Goal: Check status: Check status

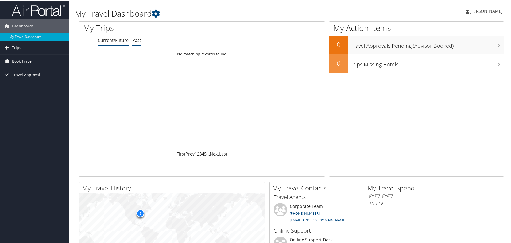
click at [139, 40] on link "Past" at bounding box center [136, 40] width 9 height 6
click at [110, 39] on link "Current/Future" at bounding box center [113, 40] width 31 height 6
click at [23, 50] on link "Trips" at bounding box center [34, 47] width 69 height 13
click at [24, 46] on link "Trips" at bounding box center [34, 47] width 69 height 13
click at [135, 44] on li "Past" at bounding box center [136, 40] width 9 height 10
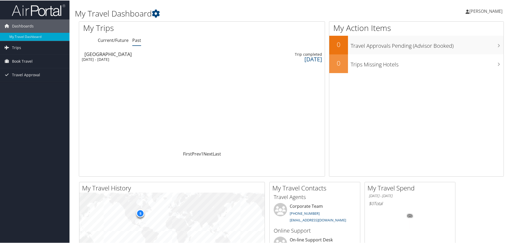
click at [149, 56] on td at bounding box center [171, 56] width 61 height 15
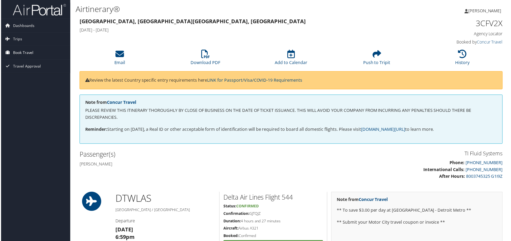
click at [28, 53] on span "Book Travel" at bounding box center [22, 52] width 21 height 13
click at [28, 80] on link "Book/Manage Online Trips" at bounding box center [34, 80] width 69 height 8
